Goal: Complete application form

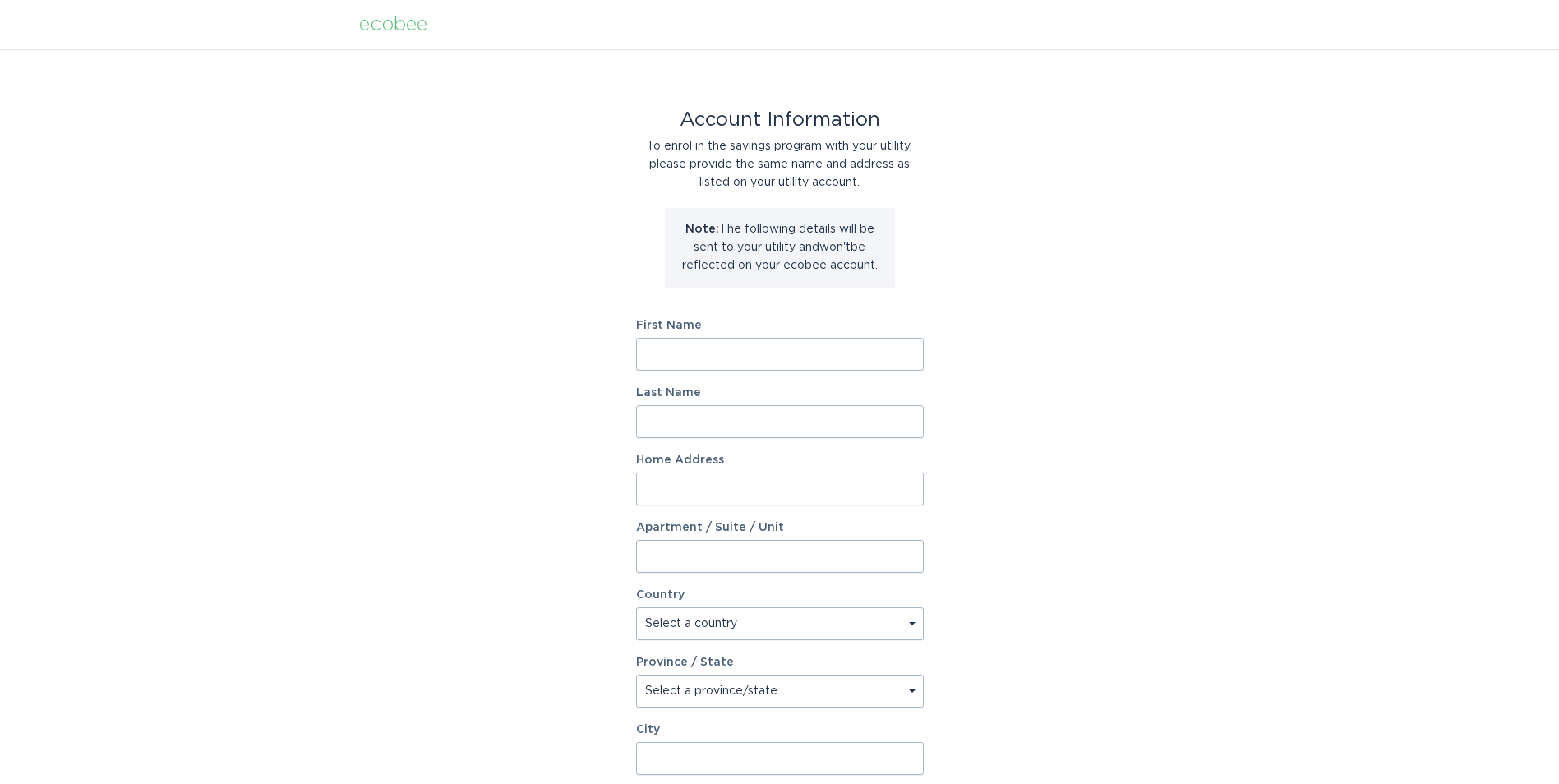
click at [688, 363] on input "First Name" at bounding box center [780, 354] width 288 height 33
type input "[PERSON_NAME]"
type input "[STREET_ADDRESS] Buckeye AZ 85396"
select select "US"
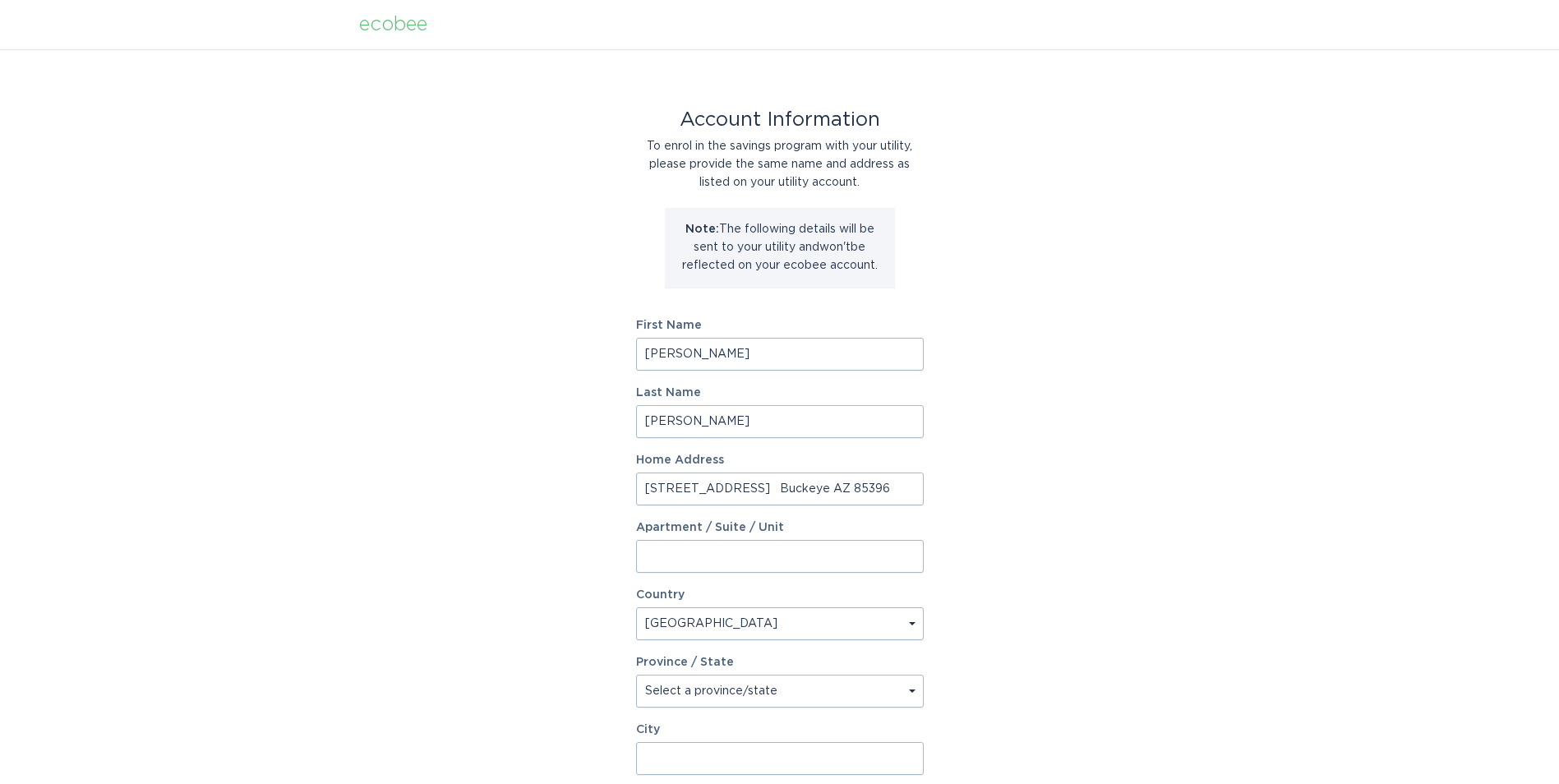
type input "Buckeye"
type input "85396"
select select "AZ"
click at [776, 494] on input "[STREET_ADDRESS] Buckeye AZ 85396" at bounding box center [780, 489] width 288 height 33
click at [789, 356] on input "[PERSON_NAME]" at bounding box center [780, 354] width 288 height 33
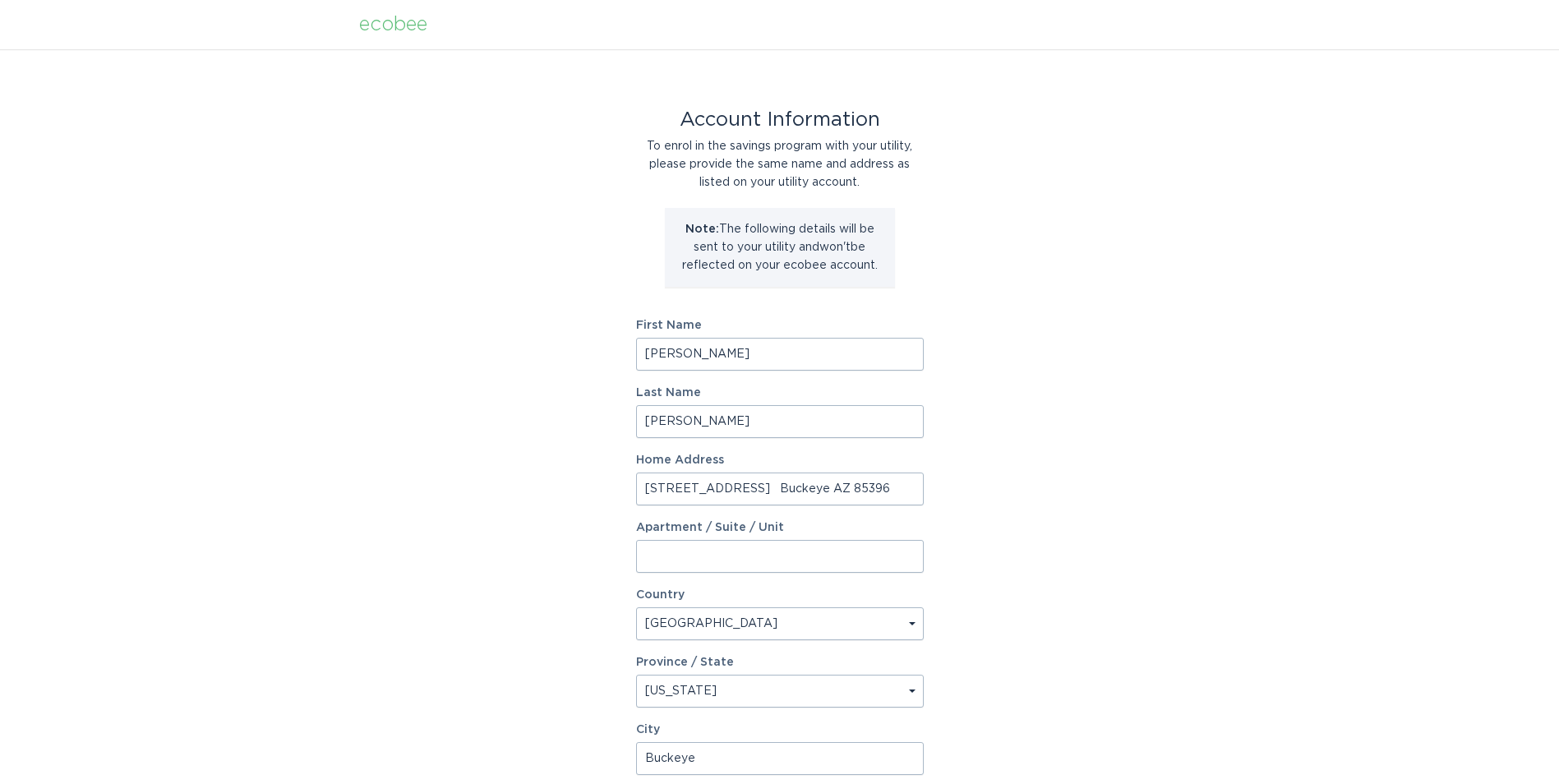
click at [722, 483] on input "[STREET_ADDRESS] Buckeye AZ 85396" at bounding box center [780, 489] width 288 height 33
drag, startPoint x: 892, startPoint y: 491, endPoint x: 536, endPoint y: 478, distance: 356.2
click at [536, 478] on div "Account Information To enrol in the savings program with your utility, please p…" at bounding box center [779, 503] width 1559 height 908
type input "[STREET_ADDRESS]"
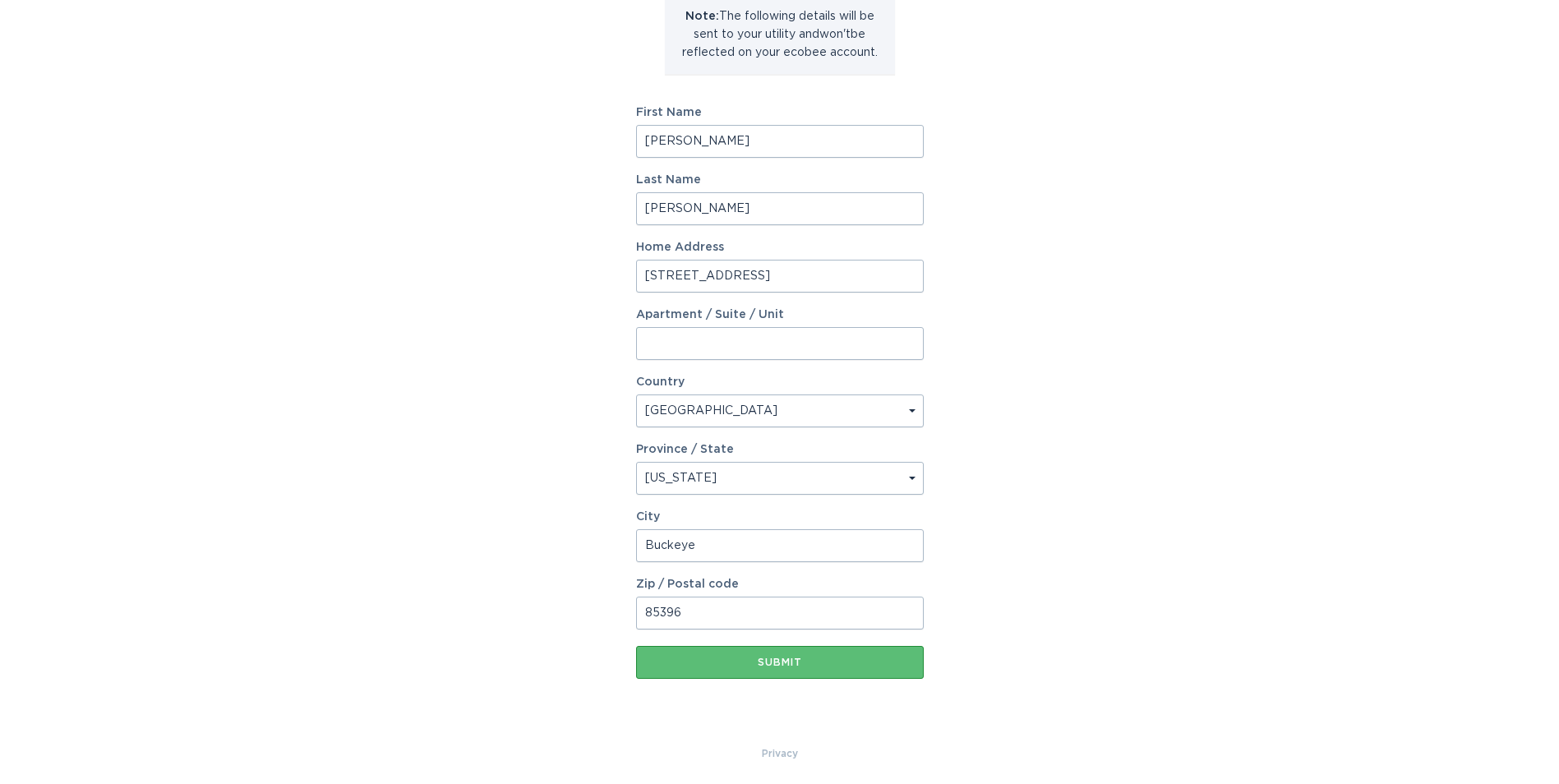
scroll to position [216, 0]
click at [702, 540] on input "Buckeye" at bounding box center [780, 542] width 288 height 33
drag, startPoint x: 704, startPoint y: 540, endPoint x: 595, endPoint y: 541, distance: 109.0
click at [596, 541] on div "Account Information To enrol in the savings program with your utility, please p…" at bounding box center [779, 287] width 1559 height 908
type input "Surprise"
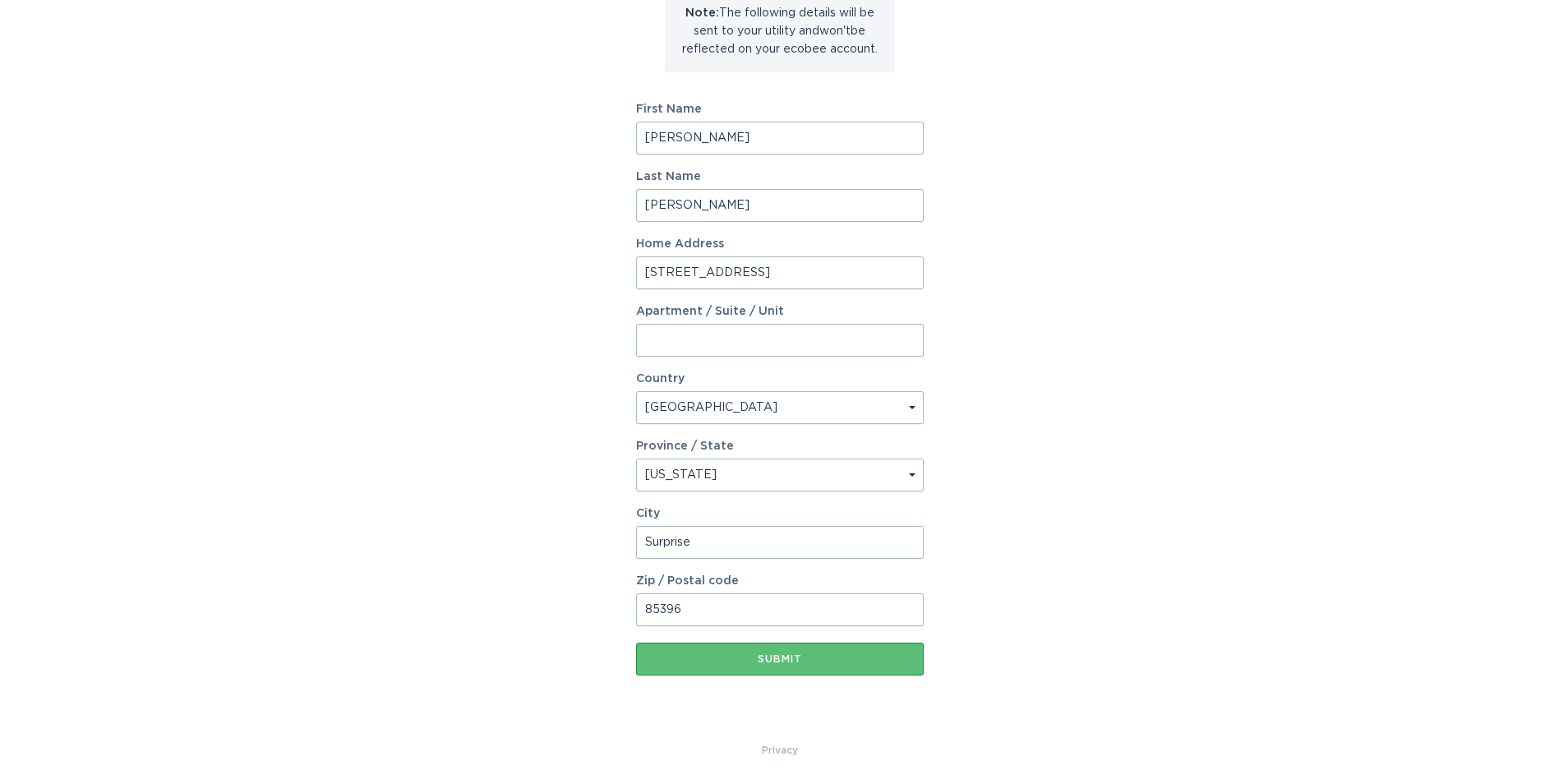
click at [758, 628] on form "First Name [PERSON_NAME] Last Name [PERSON_NAME] Home Address [STREET_ADDRESS][…" at bounding box center [780, 390] width 288 height 572
click at [760, 617] on input "85396" at bounding box center [780, 610] width 288 height 33
type input "85388"
click at [783, 648] on button "Submit" at bounding box center [780, 659] width 288 height 33
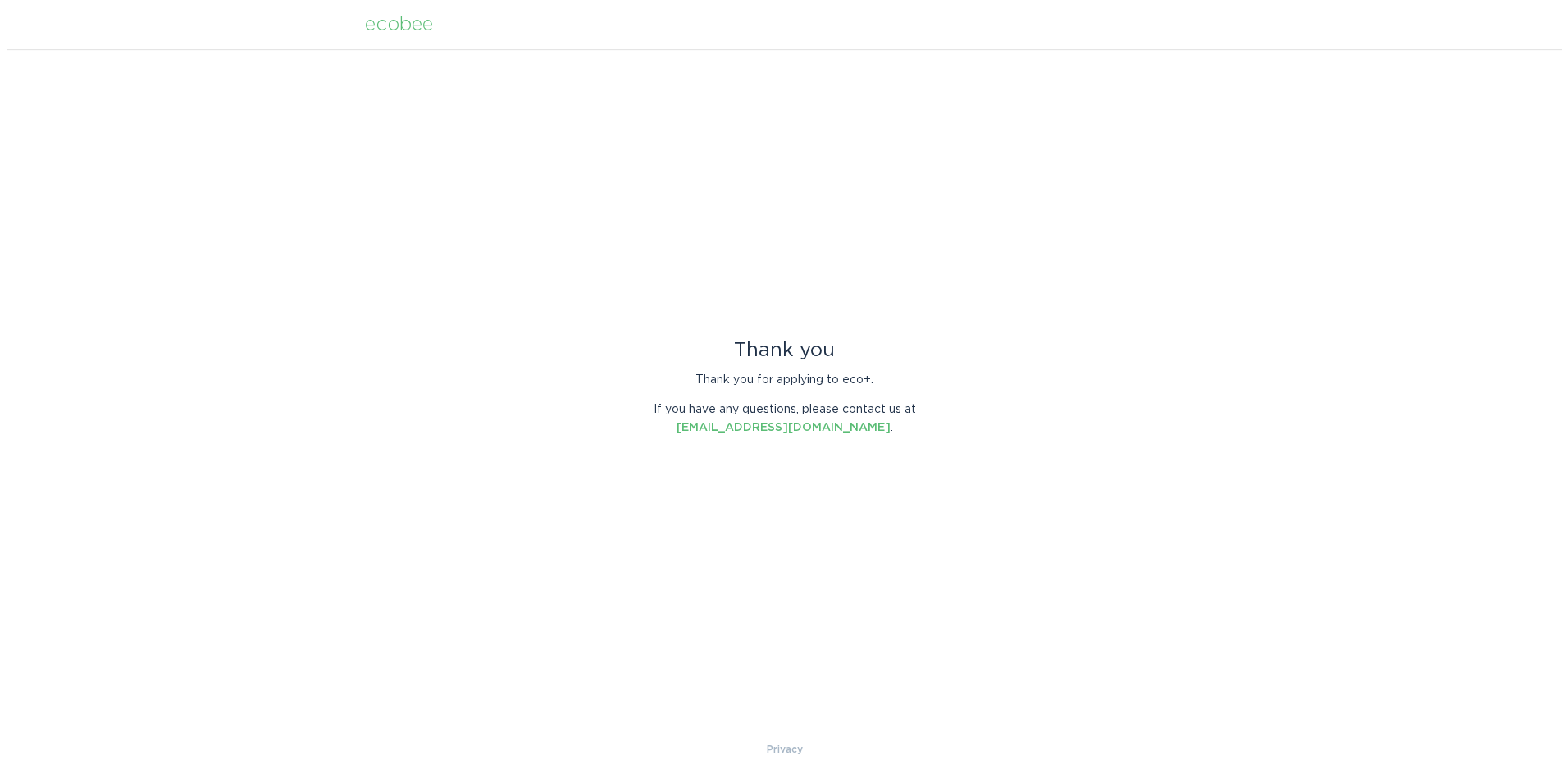
scroll to position [0, 0]
